Goal: Find specific page/section: Find specific page/section

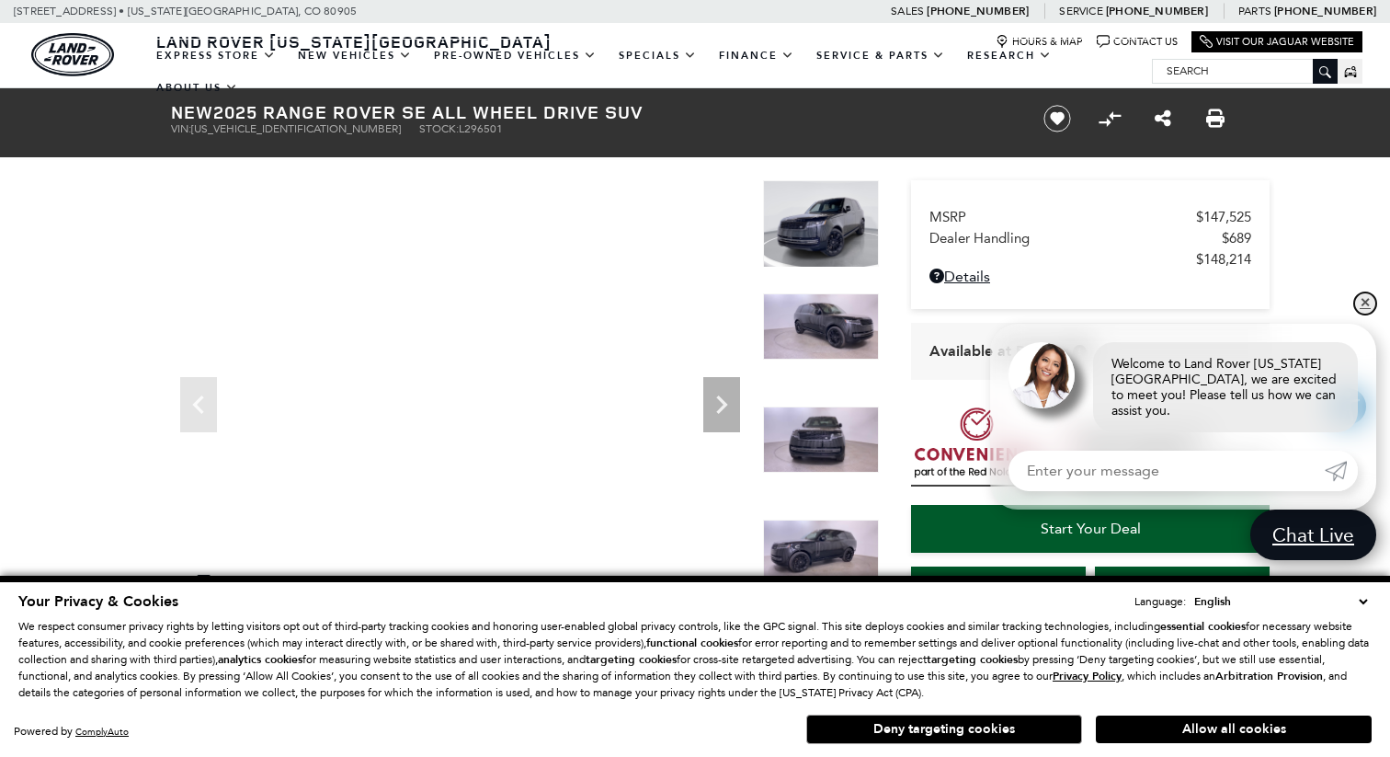
click at [1367, 315] on link "✕" at bounding box center [1366, 303] width 22 height 22
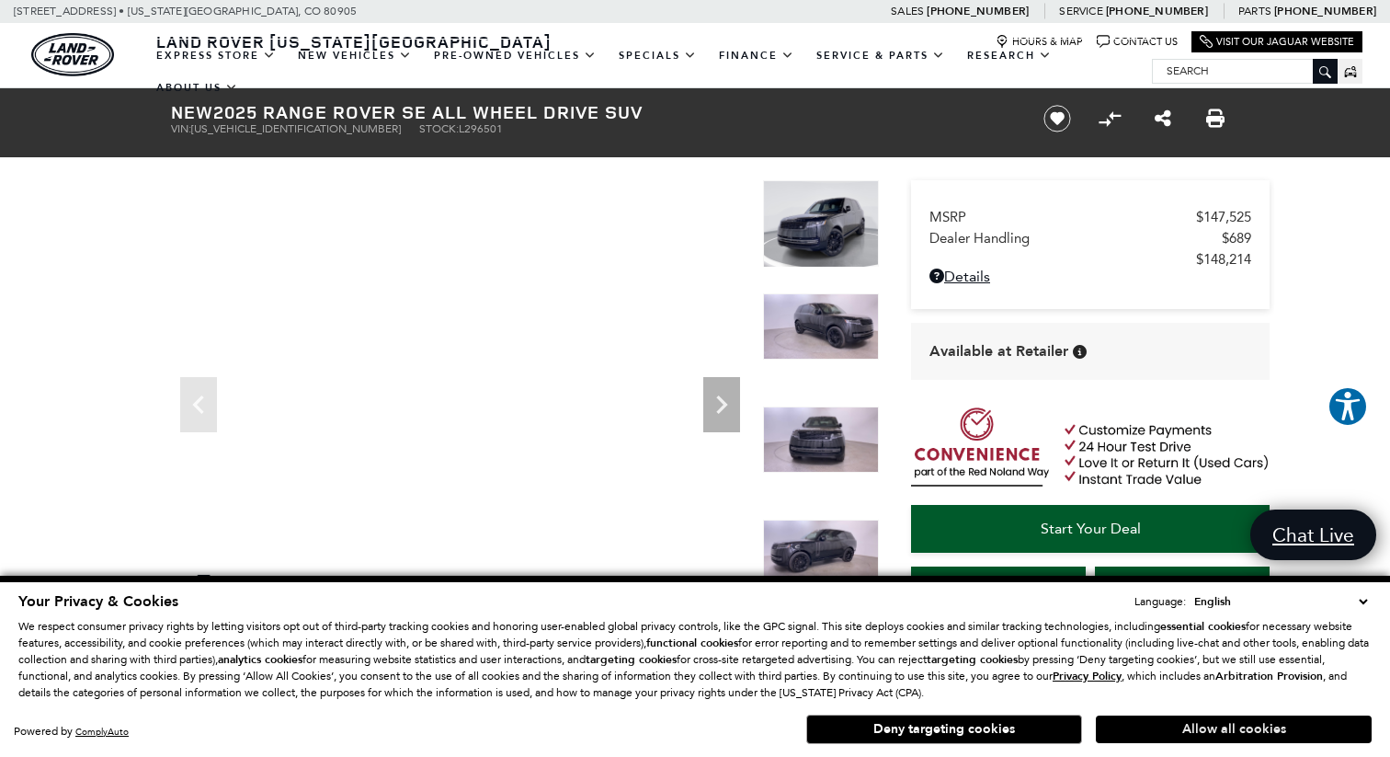
click at [1203, 733] on button "Allow all cookies" at bounding box center [1234, 729] width 276 height 28
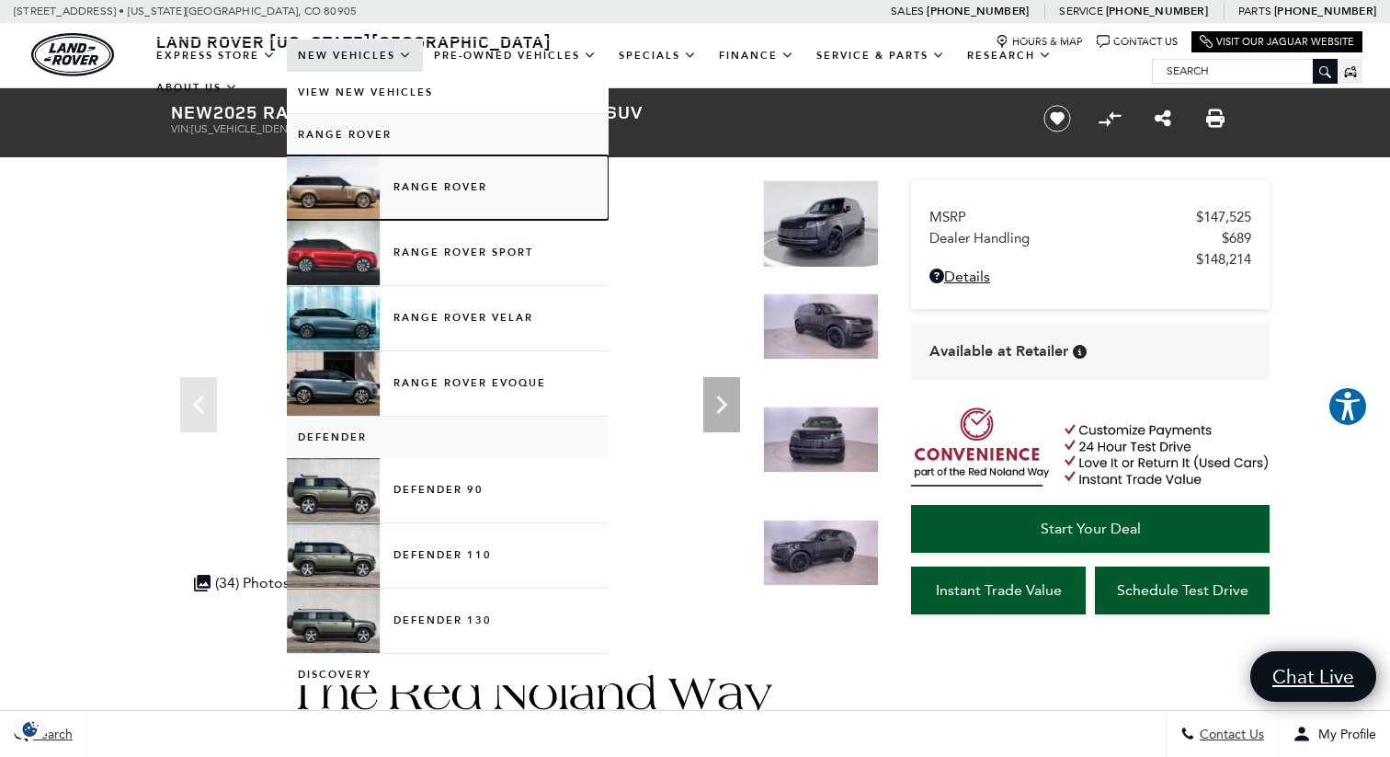
click at [423, 186] on link "Range Rover" at bounding box center [448, 187] width 322 height 64
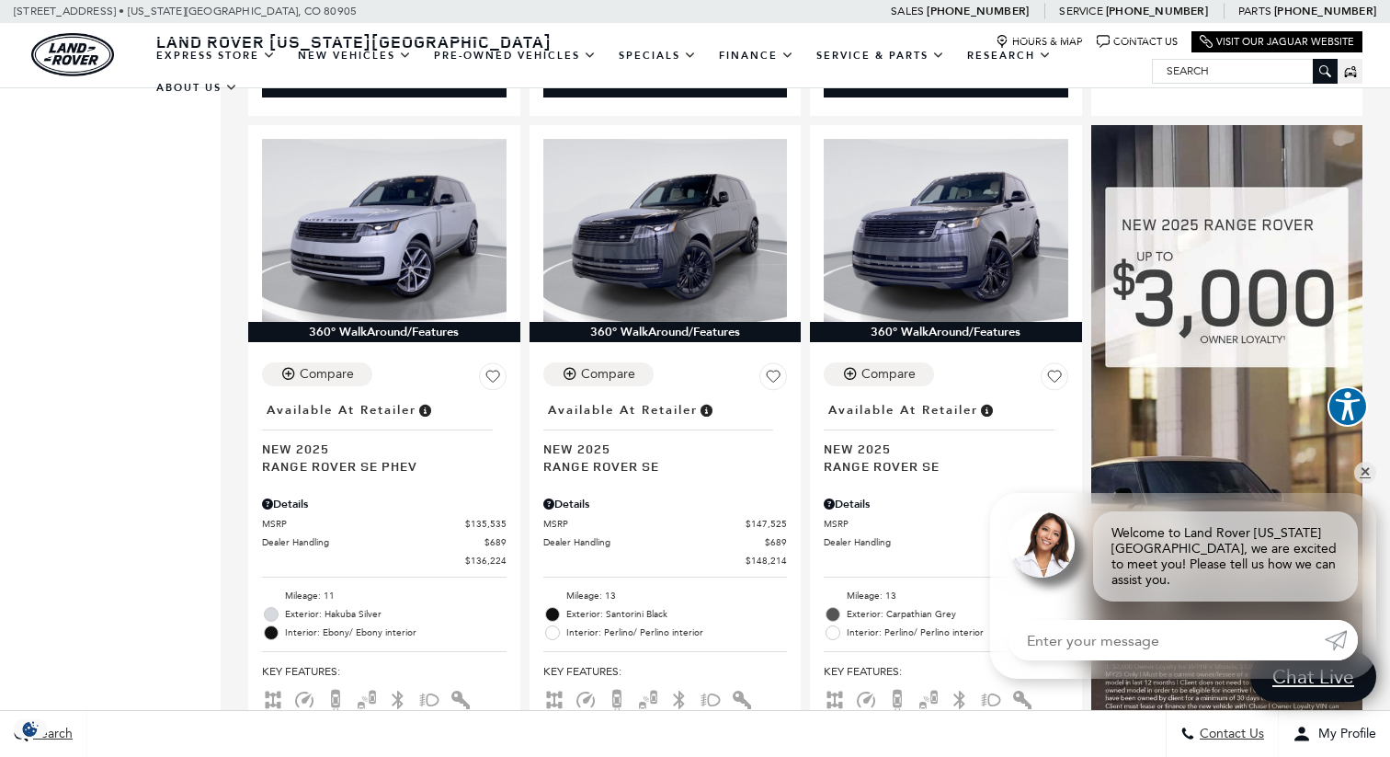
scroll to position [1476, 0]
